Goal: Task Accomplishment & Management: Use online tool/utility

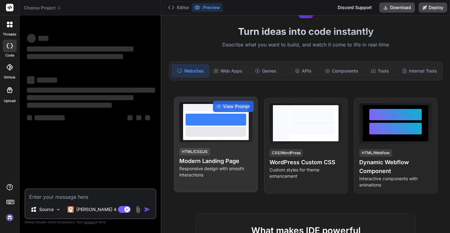
type textarea "x"
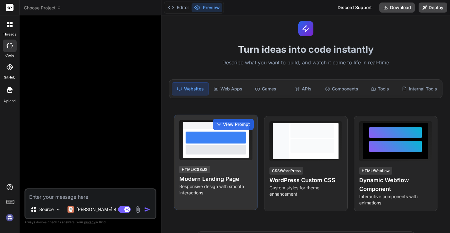
scroll to position [19, 0]
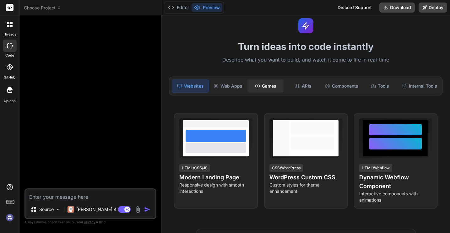
click at [265, 85] on div "Games" at bounding box center [265, 85] width 36 height 13
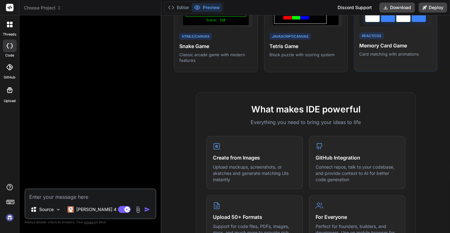
scroll to position [111, 0]
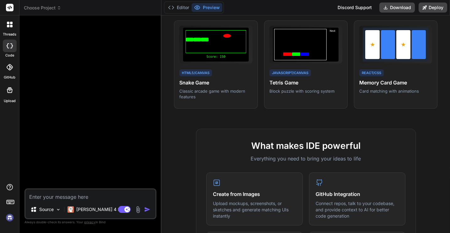
click at [67, 198] on textarea at bounding box center [90, 194] width 130 height 11
click at [50, 196] on textarea at bounding box center [90, 194] width 130 height 11
type textarea "C"
type textarea "x"
type textarea "Cr"
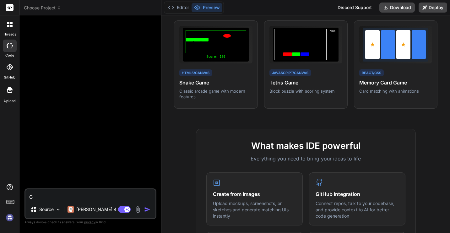
type textarea "x"
type textarea "Cre"
type textarea "x"
type textarea "Crea"
type textarea "x"
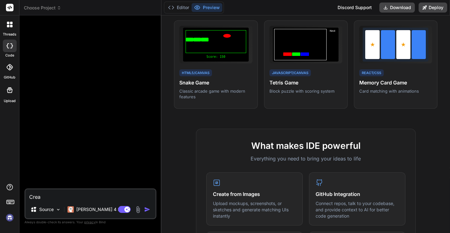
type textarea "Creat"
type textarea "x"
type textarea "Create"
type textarea "x"
type textarea "Create"
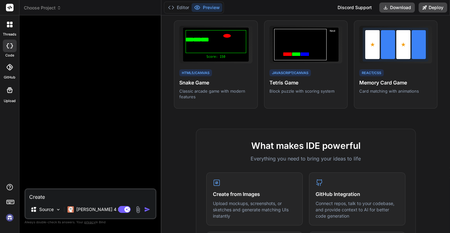
type textarea "x"
type textarea "Create m"
type textarea "x"
type textarea "Create me"
type textarea "x"
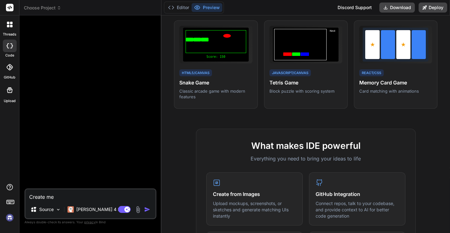
type textarea "Create me"
type textarea "x"
type textarea "Create me a"
type textarea "x"
type textarea "Create me a"
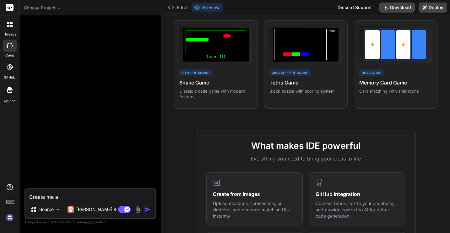
type textarea "x"
type textarea "Create me a s"
type textarea "x"
type textarea "Create me a sl"
type textarea "x"
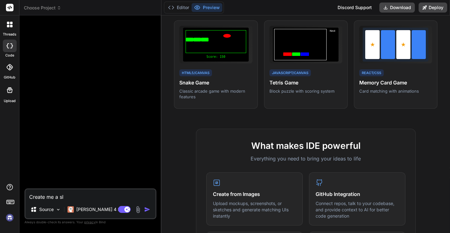
type textarea "Create me a s"
type textarea "x"
type textarea "Create me a"
type textarea "x"
type textarea "Create me a c"
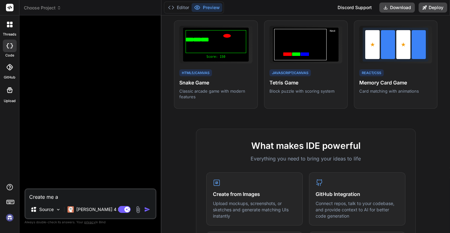
type textarea "x"
type textarea "Create me a cl"
type textarea "x"
type textarea "Create me a cla"
type textarea "x"
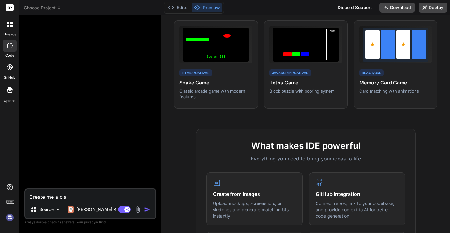
type textarea "Create me a clas"
type textarea "x"
type textarea "Create me a class"
type textarea "x"
type textarea "Create me a classi"
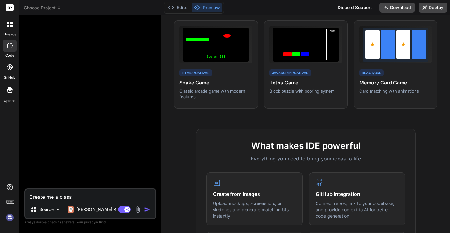
type textarea "x"
type textarea "Create me a classic"
type textarea "x"
type textarea "Create me a classic"
type textarea "x"
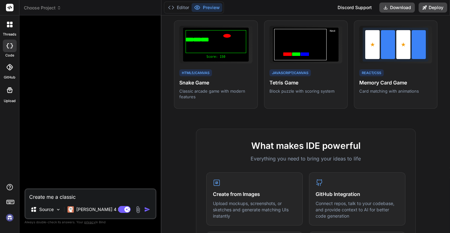
type textarea "Create me a classic s"
type textarea "x"
type textarea "Create me a classic sp"
type textarea "x"
type textarea "Create me a classic spa"
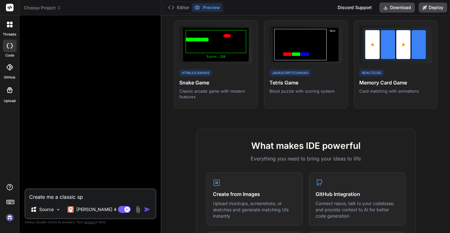
type textarea "x"
type textarea "Create me a classic spac"
type textarea "x"
type textarea "Create me a classic space"
type textarea "x"
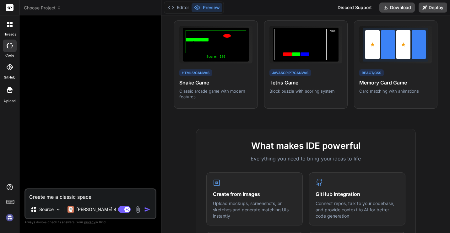
type textarea "Create me a classic space"
type textarea "x"
type textarea "Create me a classic space i"
type textarea "x"
type textarea "Create me a classic space in"
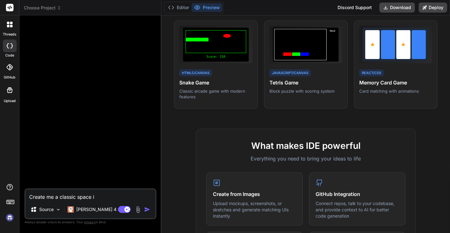
type textarea "x"
type textarea "Create me a classic space inv"
type textarea "x"
type textarea "Create me a classic space inva"
type textarea "x"
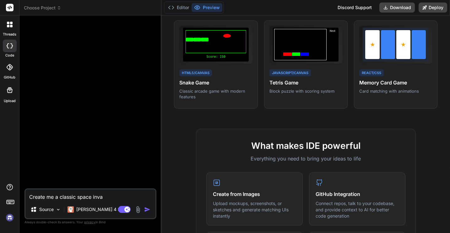
type textarea "Create me a classic space invad"
type textarea "x"
type textarea "Create me a classic space invade"
type textarea "x"
type textarea "Create me a classic space invader"
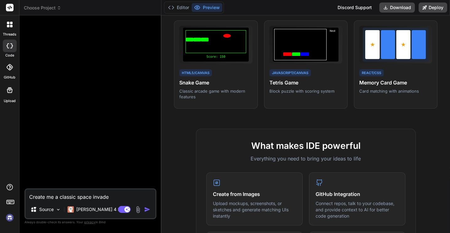
type textarea "x"
type textarea "Create me a classic space invaders"
type textarea "x"
type textarea "Create me a classic space invaders"
type textarea "x"
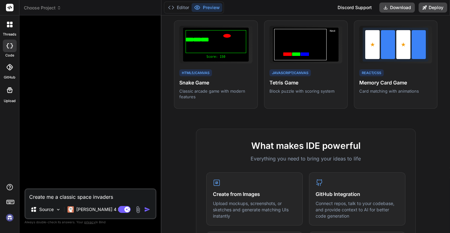
type textarea "Create me a classic space invaders g"
type textarea "x"
type textarea "Create me a classic space invaders ga"
type textarea "x"
type textarea "Create me a classic space invaders gam"
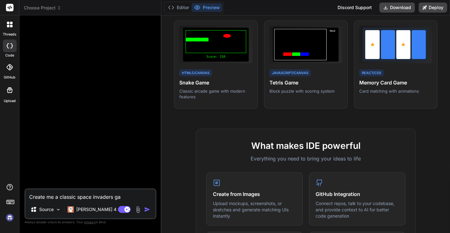
type textarea "x"
type textarea "Create me a classic space invaders game"
type textarea "x"
type textarea "Create me a classic space invaders game"
type textarea "x"
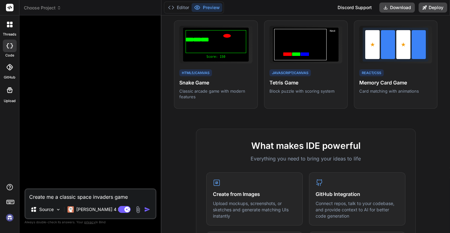
type textarea "Create me a classic space invaders game w"
type textarea "x"
type textarea "Create me a classic space invaders game wi"
type textarea "x"
type textarea "Create me a classic space invaders game wit"
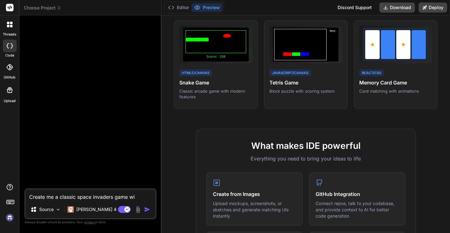
type textarea "x"
type textarea "Create me a classic space invaders game with"
type textarea "x"
type textarea "Create me a classic space invaders game with"
type textarea "x"
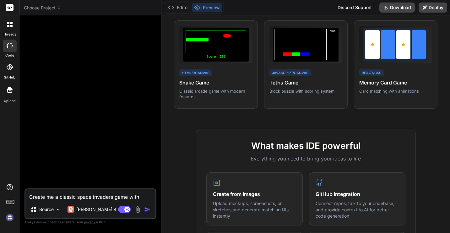
type textarea "Create me a classic space invaders game with m"
type textarea "x"
type textarea "Create me a classic space invaders game with mo"
type textarea "x"
type textarea "Create me a classic space invaders game with mor"
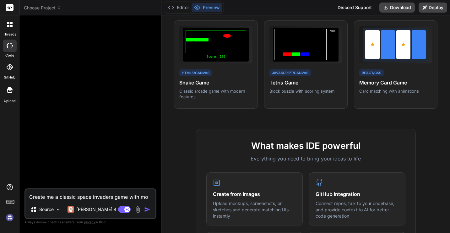
type textarea "x"
type textarea "Create me a classic space invaders game with mo"
type textarea "x"
type textarea "Create me a classic space invaders game with mod"
type textarea "x"
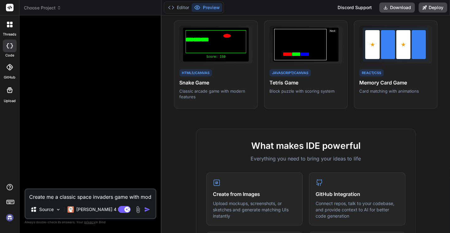
type textarea "Create me a classic space invaders game with mode"
type textarea "x"
type textarea "Create me a classic space invaders game with moder"
type textarea "x"
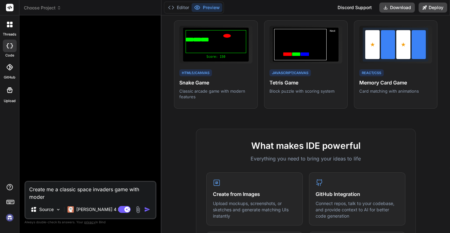
type textarea "Create me a classic space invaders game with modern"
type textarea "x"
type textarea "Create me a classic space invaders game with modern"
type textarea "x"
type textarea "Create me a classic space invaders game with modern a"
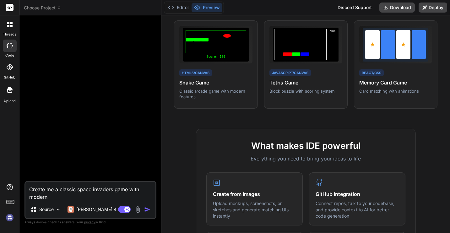
type textarea "x"
type textarea "Create me a classic space invaders game with modern an"
type textarea "x"
type textarea "Create me a classic space invaders game with modern ani"
type textarea "x"
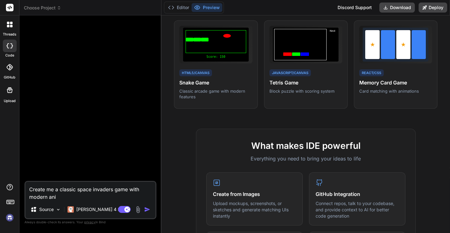
type textarea "Create me a classic space invaders game with modern anim"
type textarea "x"
type textarea "Create me a classic space invaders game with modern anima"
type textarea "x"
type textarea "Create me a classic space invaders game with modern animat"
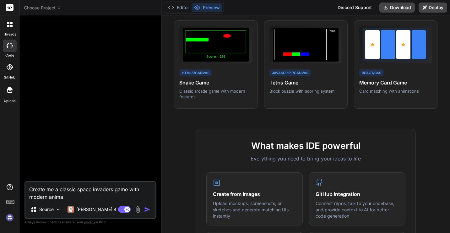
type textarea "x"
type textarea "Create me a classic space invaders game with modern animati"
type textarea "x"
type textarea "Create me a classic space invaders game with modern animatio"
type textarea "x"
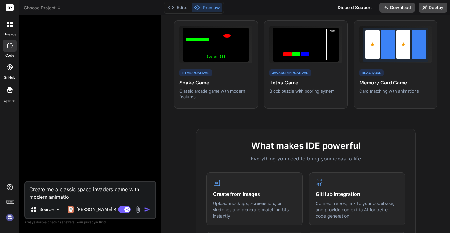
type textarea "Create me a classic space invaders game with modern animation"
type textarea "x"
type textarea "Create me a classic space invaders game with modern animations"
type textarea "x"
type textarea "Create me a classic space invaders game with modern animations"
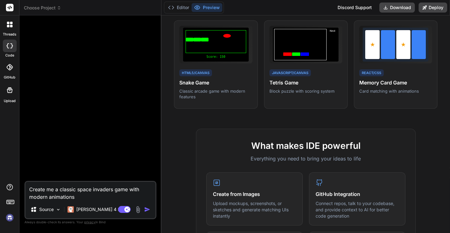
type textarea "x"
type textarea "Create me a classic space invaders game with modern animations a"
type textarea "x"
type textarea "Create me a classic space invaders game with modern animations an"
type textarea "x"
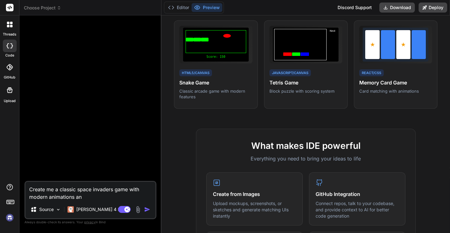
type textarea "Create me a classic space invaders game with modern animations and"
type textarea "x"
type textarea "Create me a classic space invaders game with modern animations and"
type textarea "x"
type textarea "Create me a classic space invaders game with modern animations and e"
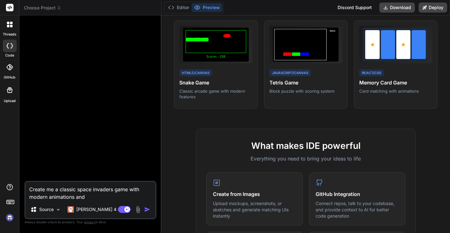
type textarea "x"
type textarea "Create me a classic space invaders game with modern animations and ex"
type textarea "x"
type textarea "Create me a classic space invaders game with modern animations and exp"
type textarea "x"
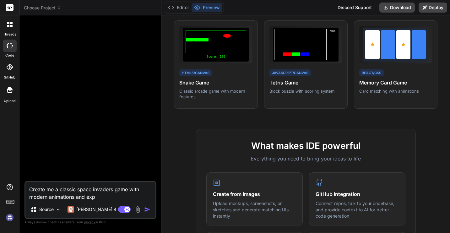
type textarea "Create me a classic space invaders game with modern animations and expl"
type textarea "x"
type textarea "Create me a classic space invaders game with modern animations and explo"
type textarea "x"
type textarea "Create me a classic space invaders game with modern animations and explos"
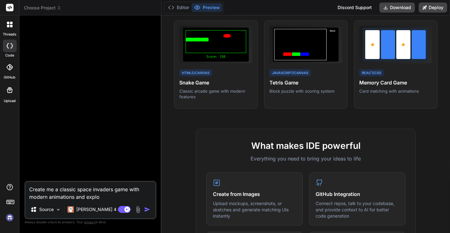
type textarea "x"
type textarea "Create me a classic space invaders game with modern animations and explosh"
type textarea "x"
type textarea "Create me a classic space invaders game with modern animations and exploshi"
type textarea "x"
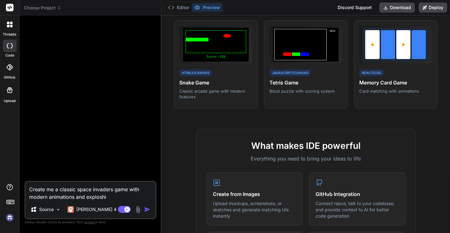
type textarea "Create me a classic space invaders game with modern animations and exploshio"
type textarea "x"
type textarea "Create me a classic space invaders game with modern animations and exploshion"
type textarea "x"
type textarea "Create me a classic space invaders game with modern animations and exploshio"
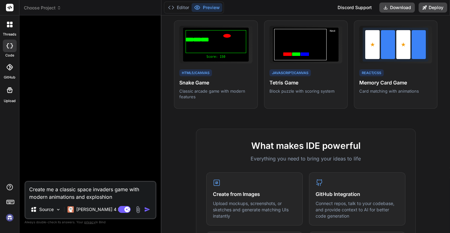
type textarea "x"
type textarea "Create me a classic space invaders game with modern animations and exploshi"
type textarea "x"
type textarea "Create me a classic space invaders game with modern animations and explosh"
type textarea "x"
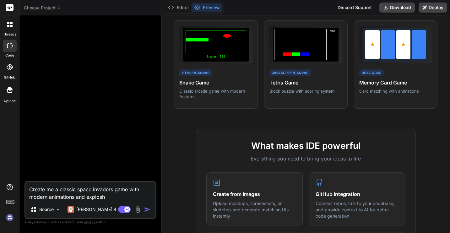
type textarea "Create me a classic space invaders game with modern animations and explos"
type textarea "x"
type textarea "Create me a classic space invaders game with modern animations and explosi"
type textarea "x"
type textarea "Create me a classic space invaders game with modern animations and explosio"
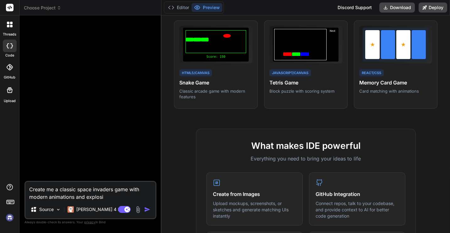
type textarea "x"
type textarea "Create me a classic space invaders game with modern animations and explosion"
type textarea "x"
type textarea "Create me a classic space invaders game with modern animations and explosions"
type textarea "x"
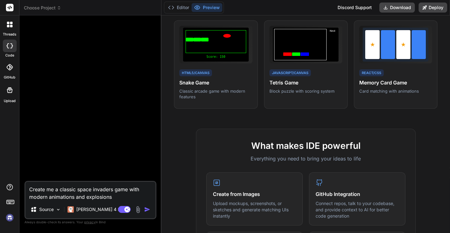
type textarea "Create me a classic space invaders game with modern animations and explosions."
type textarea "x"
type textarea "Create me a classic space invaders game with modern animations and explosions."
type textarea "x"
type textarea "Create me a classic space invaders game with modern animations and explosions. G"
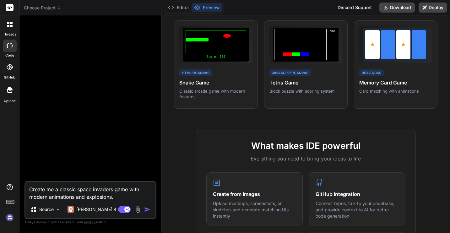
type textarea "x"
type textarea "Create me a classic space invaders game with modern animations and explosions. …"
type textarea "x"
type textarea "Create me a classic space invaders game with modern animations and explosions. …"
type textarea "x"
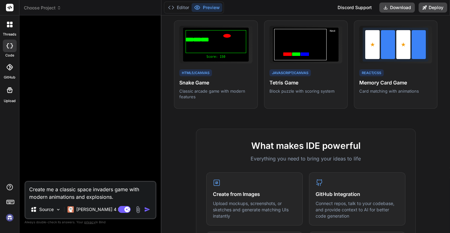
type textarea "Create me a classic space invaders game with modern animations and explosions. …"
type textarea "x"
type textarea "Create me a classic space invaders game with modern animations and explosions. …"
type textarea "x"
type textarea "Create me a classic space invaders game with modern animations and explosions. …"
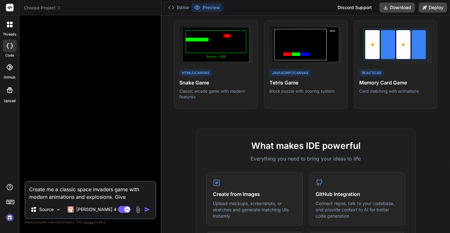
type textarea "x"
type textarea "Create me a classic space invaders game with modern animations and explosions. …"
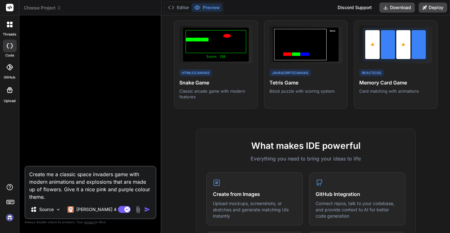
click at [146, 210] on img "button" at bounding box center [147, 209] width 6 height 6
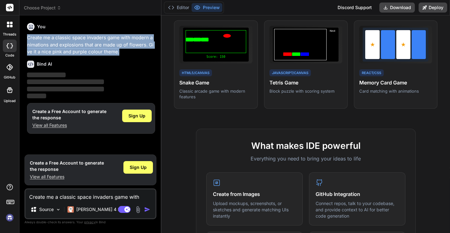
drag, startPoint x: 126, startPoint y: 52, endPoint x: 25, endPoint y: 36, distance: 102.0
click at [25, 36] on div "You Create me a classic space invaders game with modern animations and explosio…" at bounding box center [90, 126] width 132 height 212
copy p "Create me a classic space invaders game with modern animations and explosions t…"
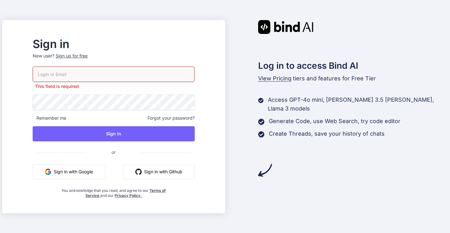
type input "[EMAIL_ADDRESS][DOMAIN_NAME]"
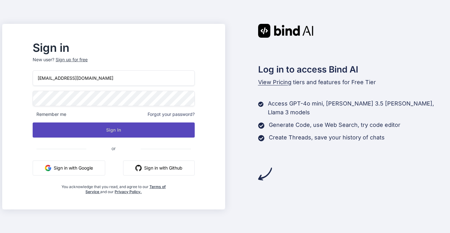
click at [148, 130] on button "Sign In" at bounding box center [114, 129] width 162 height 15
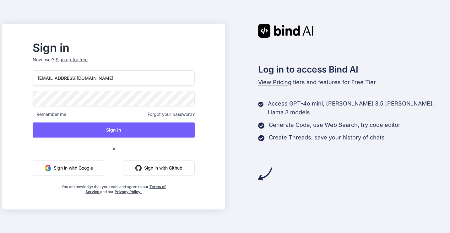
click at [96, 169] on button "Sign in with Google" at bounding box center [69, 167] width 73 height 15
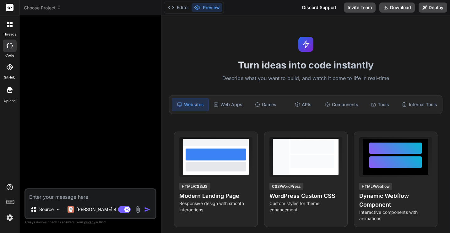
click at [9, 217] on img at bounding box center [9, 217] width 11 height 11
type textarea "x"
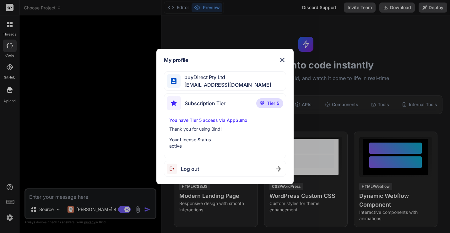
click at [42, 195] on div "My profile buyDirect Pty Ltd [EMAIL_ADDRESS][DOMAIN_NAME] Subscription Tier Tie…" at bounding box center [225, 116] width 450 height 233
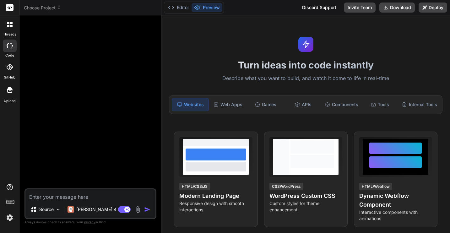
click at [45, 195] on textarea at bounding box center [90, 194] width 130 height 11
paste textarea "Create me a classic space invaders game with modern animations and explosions t…"
type textarea "Create me a classic space invaders game with modern animations and explosions t…"
type textarea "x"
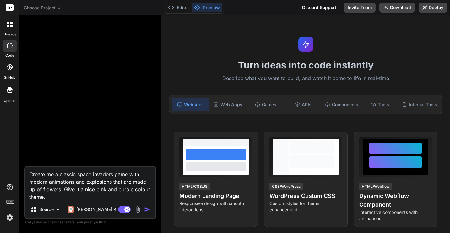
type textarea "Create me a classic space invaders game with modern animations and explosions t…"
click at [147, 209] on img "button" at bounding box center [147, 209] width 6 height 6
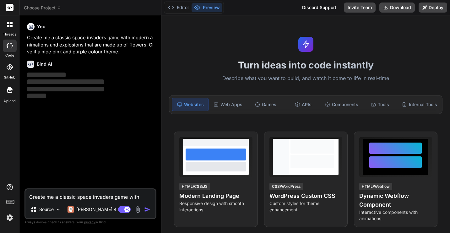
type textarea "x"
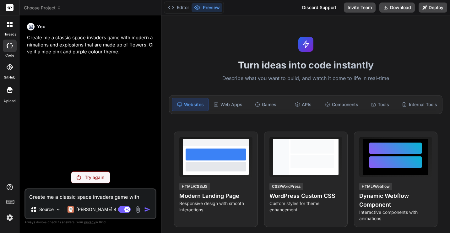
click at [56, 7] on span "Choose Project" at bounding box center [42, 8] width 37 height 6
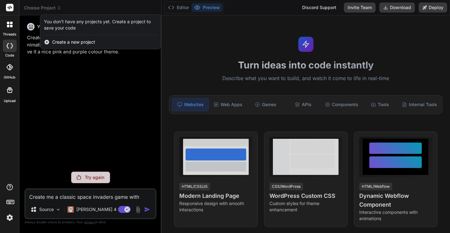
click at [75, 41] on span "Create a new project" at bounding box center [73, 42] width 43 height 6
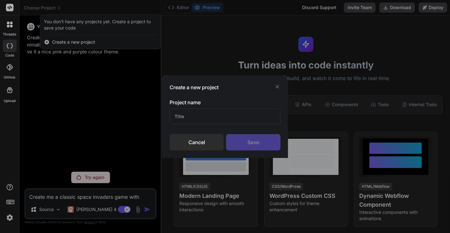
click at [180, 116] on input "text" at bounding box center [225, 116] width 111 height 15
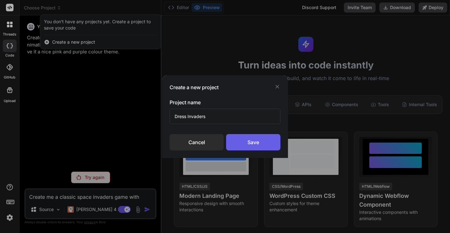
type input "Dress Invaders"
click at [260, 139] on div "Save" at bounding box center [253, 142] width 54 height 16
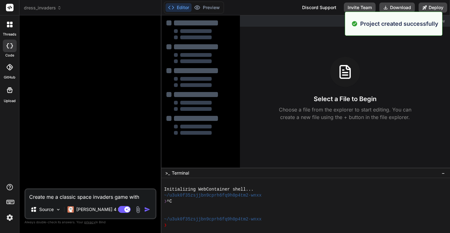
type textarea "x"
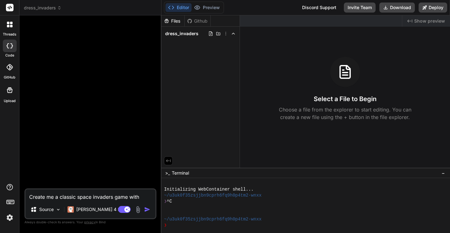
click at [66, 198] on textarea "Create me a classic space invaders game with modern animations and explosions t…" at bounding box center [90, 194] width 130 height 11
click at [61, 198] on textarea "Create me a classic space invaders game with modern animations and explosions t…" at bounding box center [90, 194] width 130 height 11
paste textarea "Create me a classic space invaders game with modern animations and explosions t…"
type textarea "Create me a classic space invaders game with modern animations and explosions t…"
type textarea "x"
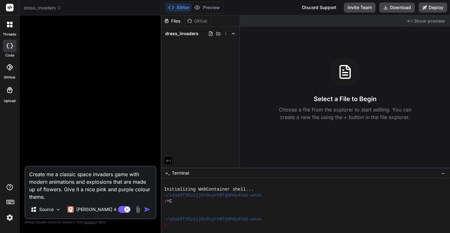
type textarea "Create me a classic space invaders game with modern animations and explosions t…"
click at [148, 207] on img "button" at bounding box center [147, 209] width 6 height 6
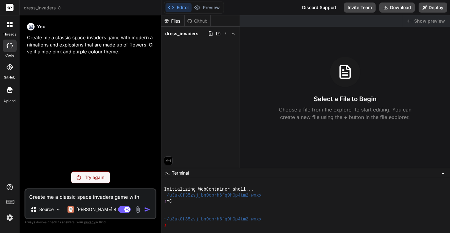
click at [90, 175] on p "Try again" at bounding box center [94, 177] width 19 height 6
click at [91, 179] on p "Try again" at bounding box center [94, 177] width 19 height 6
click at [183, 32] on span "dress_invaders" at bounding box center [181, 33] width 33 height 6
click at [234, 34] on icon at bounding box center [233, 33] width 5 height 5
click at [81, 176] on div "Try again" at bounding box center [90, 177] width 39 height 12
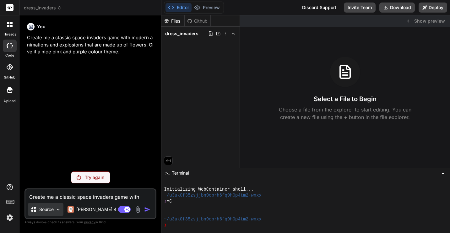
click at [47, 208] on p "Source" at bounding box center [46, 209] width 14 height 6
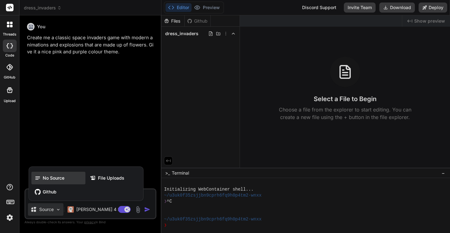
click at [60, 176] on span "No Source" at bounding box center [54, 178] width 22 height 6
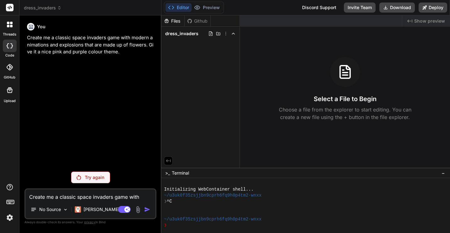
click at [90, 175] on p "Try again" at bounding box center [94, 177] width 19 height 6
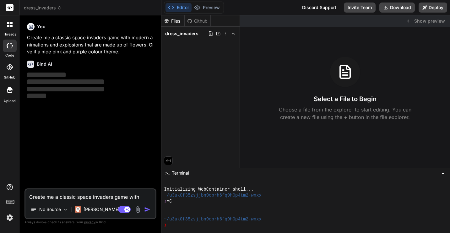
type textarea "x"
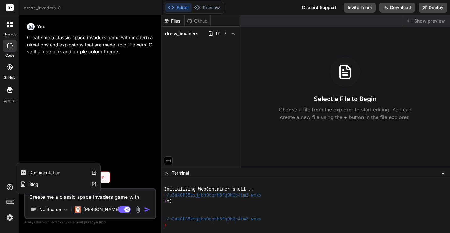
click at [40, 171] on label "Documentation" at bounding box center [44, 173] width 31 height 6
